Goal: Information Seeking & Learning: Find specific fact

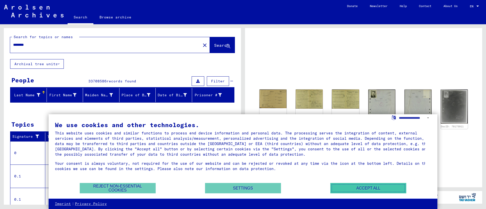
click at [359, 188] on button "Accept all" at bounding box center [368, 188] width 76 height 10
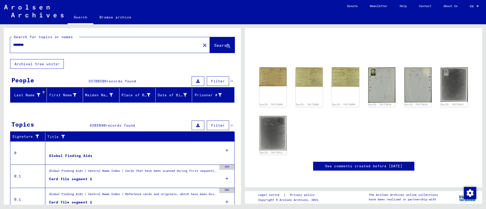
scroll to position [144, 0]
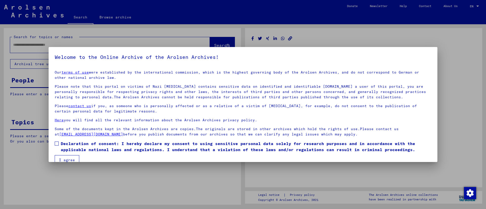
type input "********"
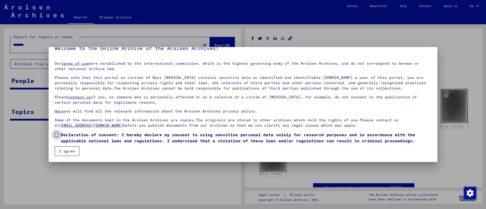
click at [58, 136] on span at bounding box center [57, 135] width 4 height 4
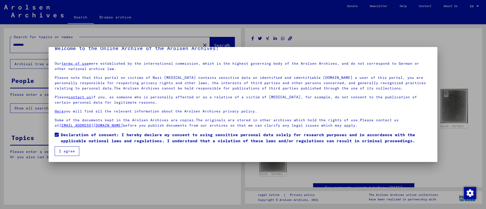
click at [66, 154] on button "I agree" at bounding box center [67, 151] width 25 height 10
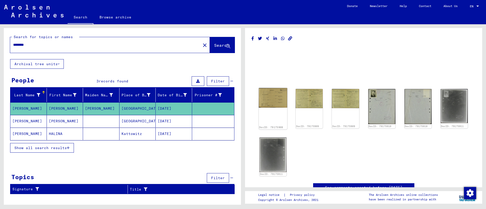
click at [263, 93] on img at bounding box center [272, 98] width 29 height 20
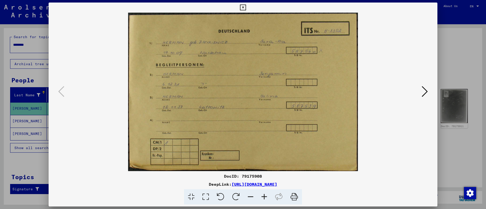
click at [422, 91] on icon at bounding box center [424, 91] width 6 height 12
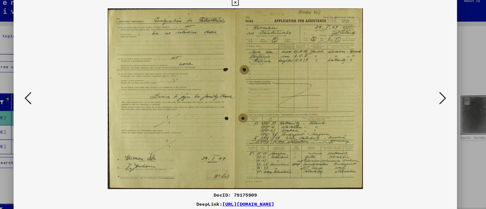
click at [420, 92] on button at bounding box center [424, 92] width 9 height 14
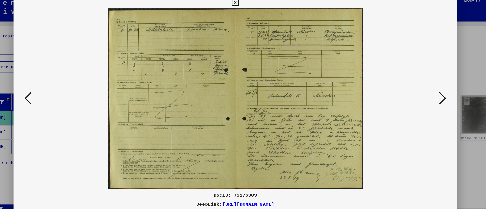
click at [422, 92] on icon at bounding box center [424, 91] width 6 height 12
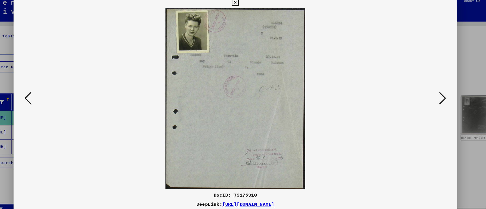
click at [426, 92] on icon at bounding box center [424, 91] width 6 height 12
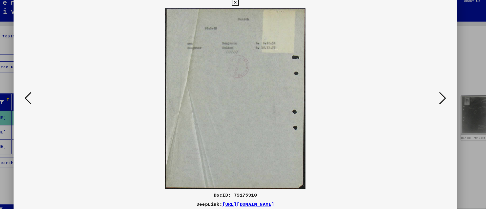
click at [421, 92] on icon at bounding box center [424, 91] width 6 height 12
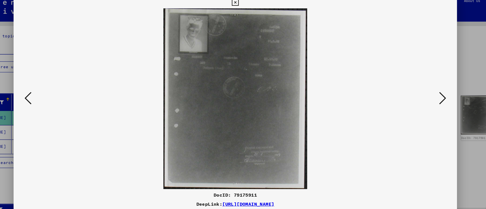
click at [421, 92] on icon at bounding box center [424, 91] width 6 height 12
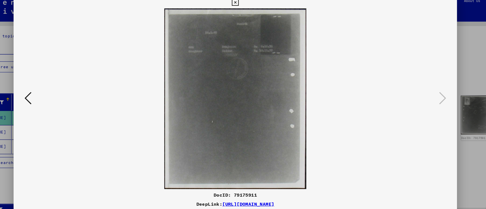
click at [57, 88] on button at bounding box center [61, 92] width 9 height 14
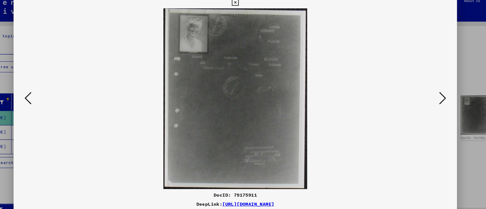
click at [57, 88] on button at bounding box center [61, 92] width 9 height 14
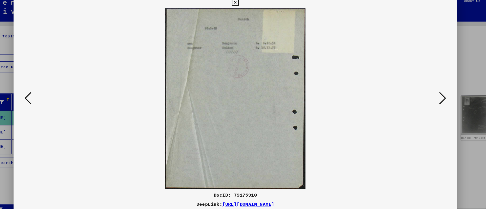
click at [57, 88] on button at bounding box center [61, 92] width 9 height 14
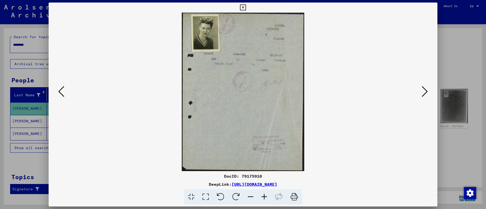
click at [59, 92] on icon at bounding box center [61, 91] width 6 height 12
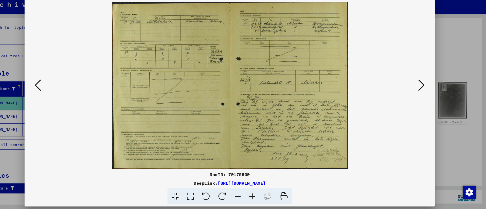
scroll to position [0, 0]
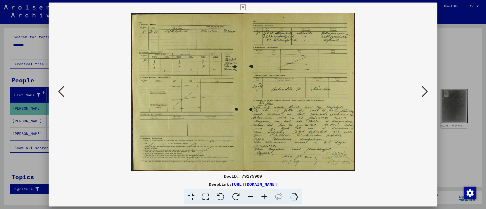
click at [61, 93] on icon at bounding box center [61, 91] width 6 height 12
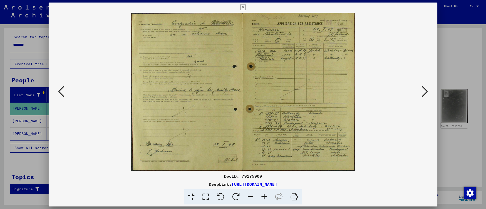
click at [61, 92] on icon at bounding box center [61, 91] width 6 height 12
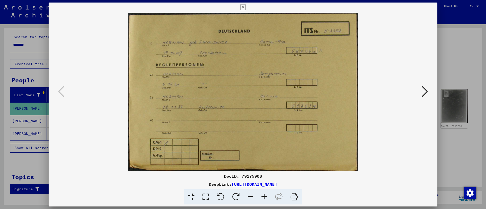
click at [422, 91] on icon at bounding box center [424, 91] width 6 height 12
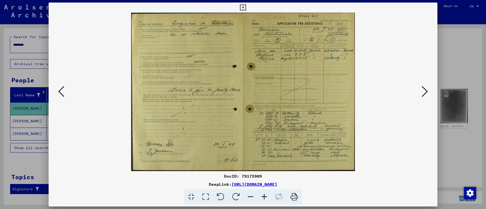
drag, startPoint x: 422, startPoint y: 91, endPoint x: 407, endPoint y: 122, distance: 33.8
click at [407, 122] on div at bounding box center [243, 92] width 388 height 159
click at [449, 68] on div at bounding box center [243, 104] width 486 height 209
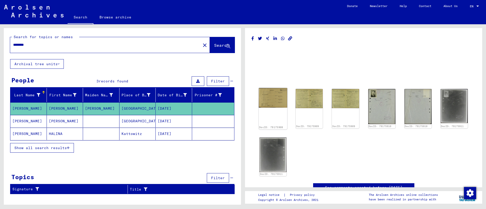
click at [273, 96] on img at bounding box center [272, 98] width 29 height 20
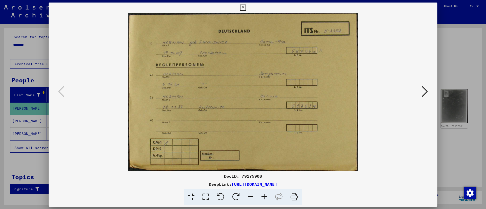
click at [273, 96] on img at bounding box center [243, 92] width 354 height 159
click at [424, 90] on icon at bounding box center [424, 91] width 6 height 12
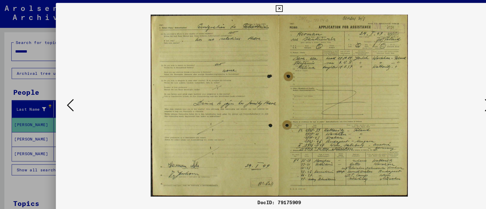
click at [60, 95] on icon at bounding box center [61, 91] width 6 height 12
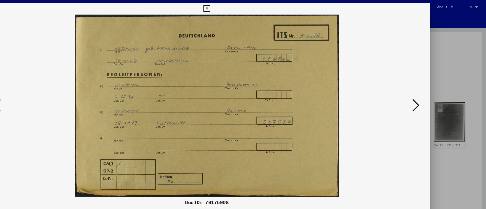
click at [423, 93] on icon at bounding box center [424, 91] width 6 height 12
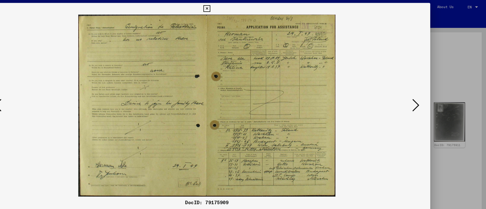
click at [423, 93] on icon at bounding box center [424, 91] width 6 height 12
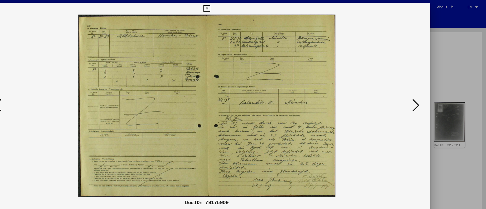
click at [423, 93] on icon at bounding box center [424, 91] width 6 height 12
